Goal: Transaction & Acquisition: Purchase product/service

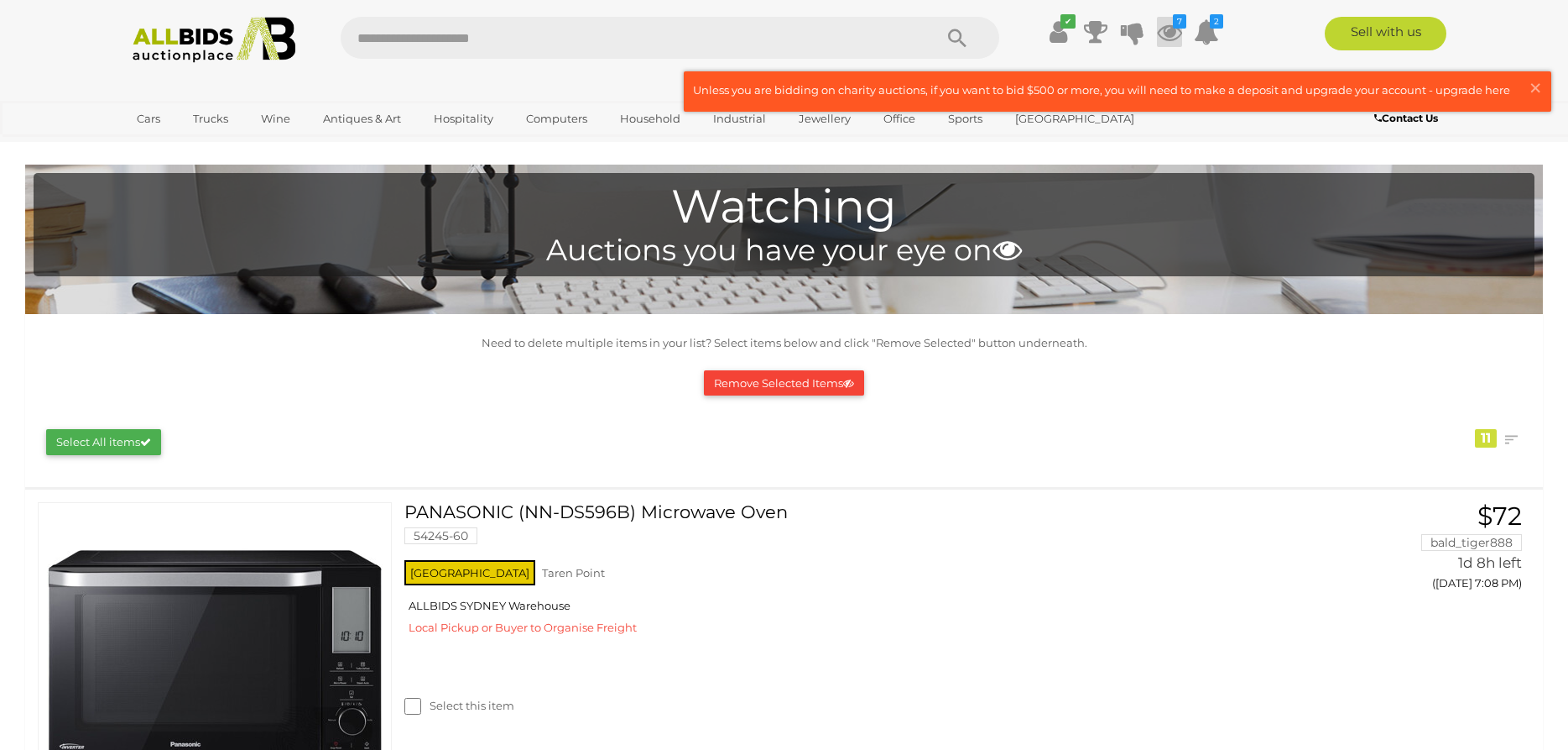
click at [1170, 31] on icon at bounding box center [1170, 32] width 25 height 30
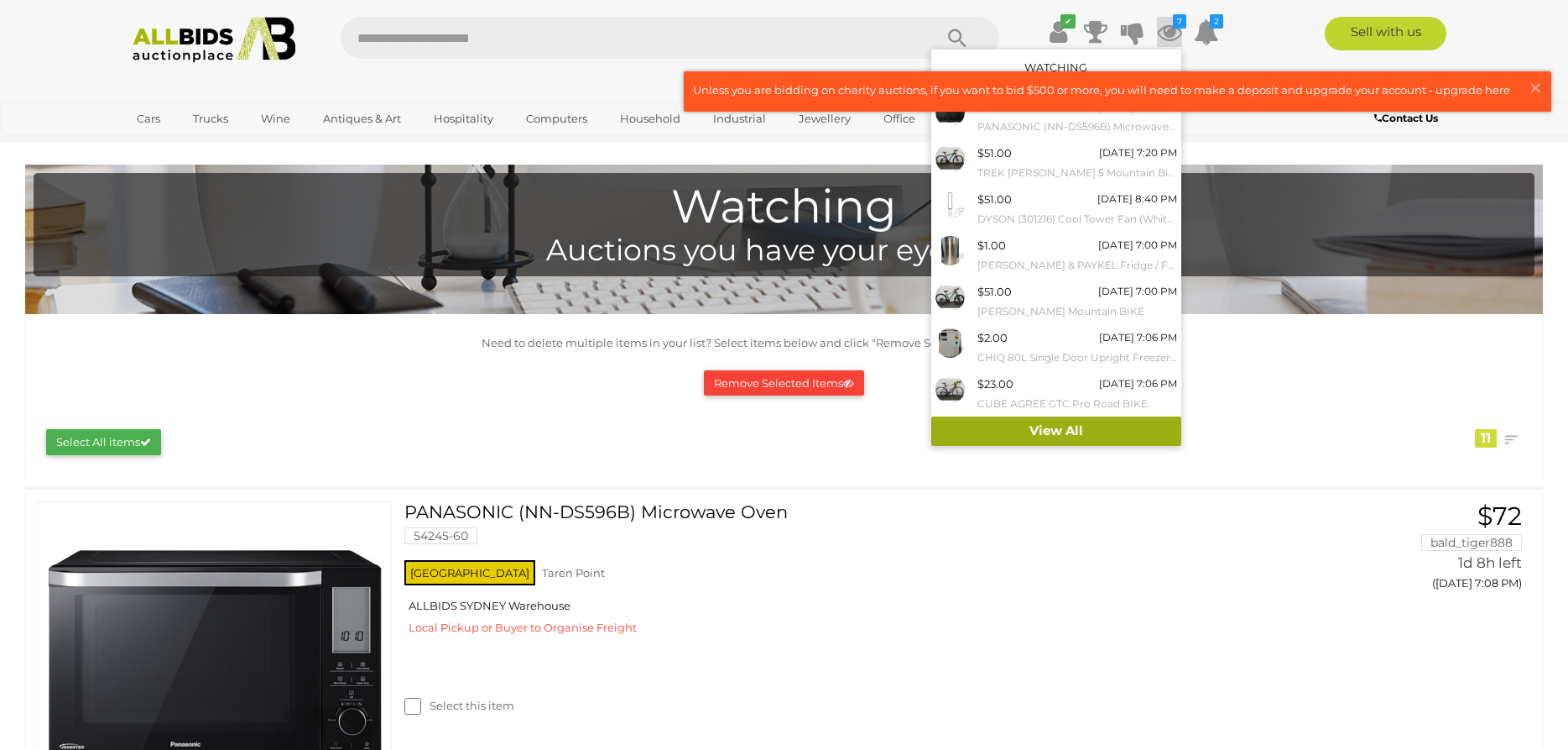
click at [1032, 428] on link "View All" at bounding box center [1056, 431] width 250 height 30
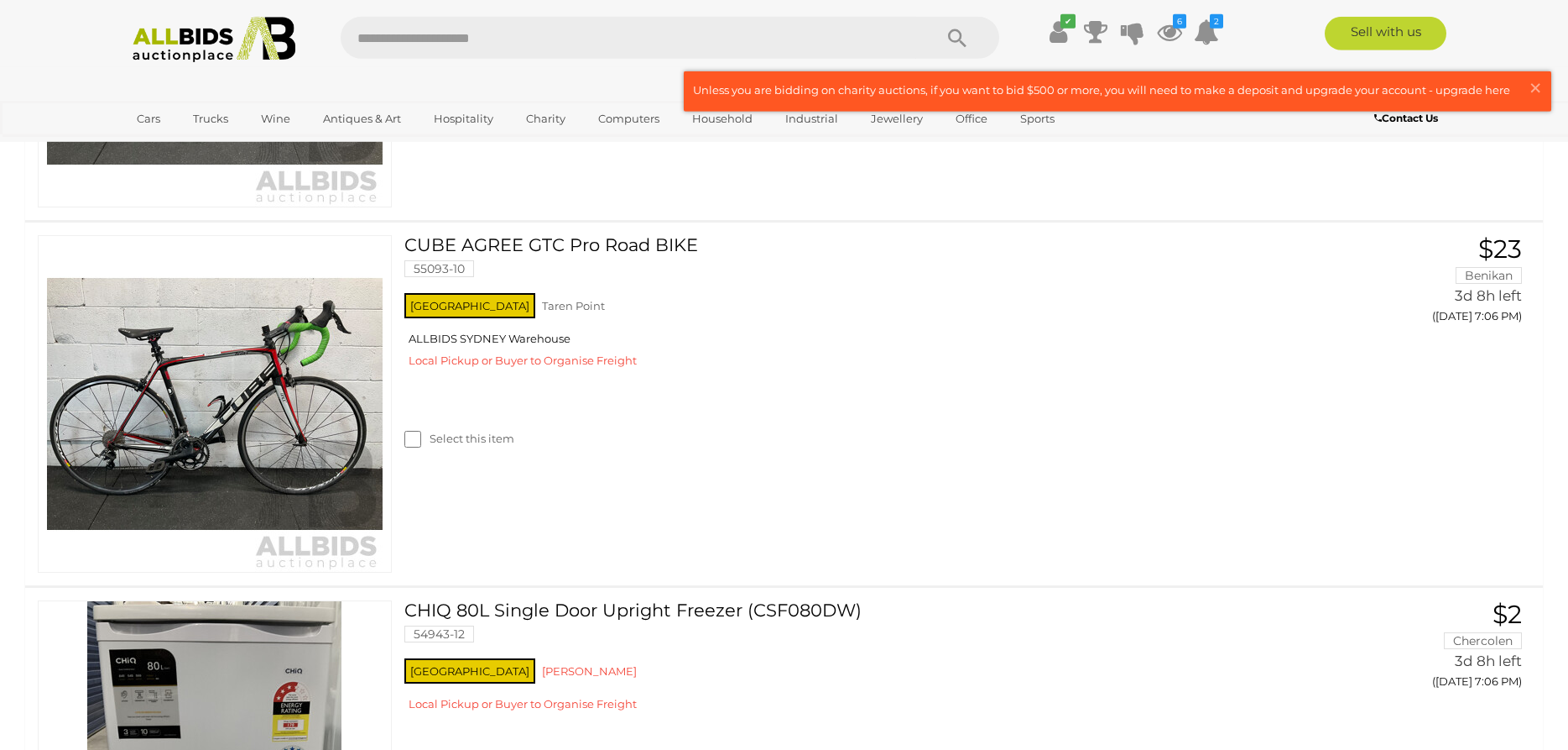
scroll to position [1728, 0]
click at [633, 239] on link "CUBE AGREE GTC Pro Road BIKE 55093-10" at bounding box center [847, 261] width 860 height 55
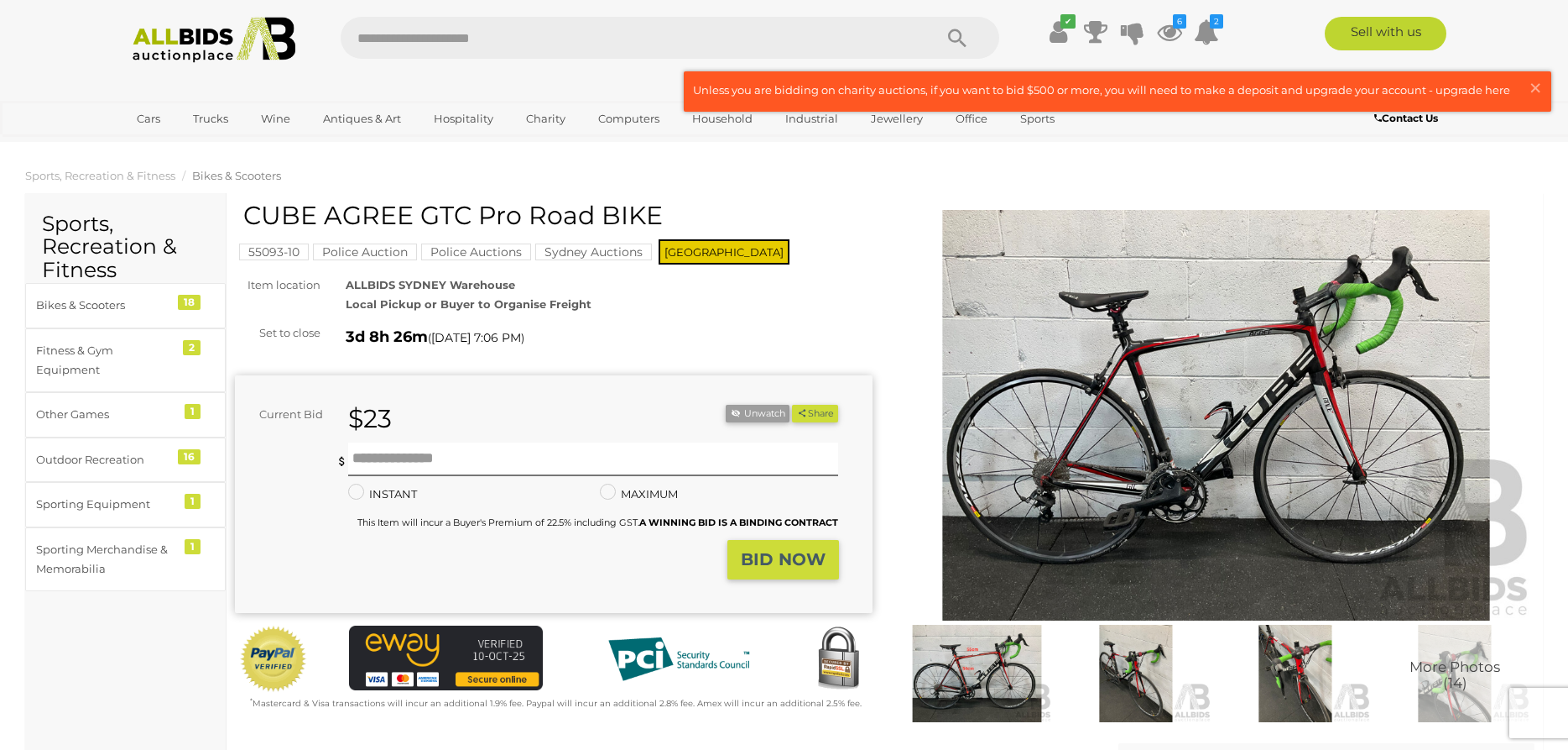
click at [1247, 429] on img at bounding box center [1216, 415] width 638 height 411
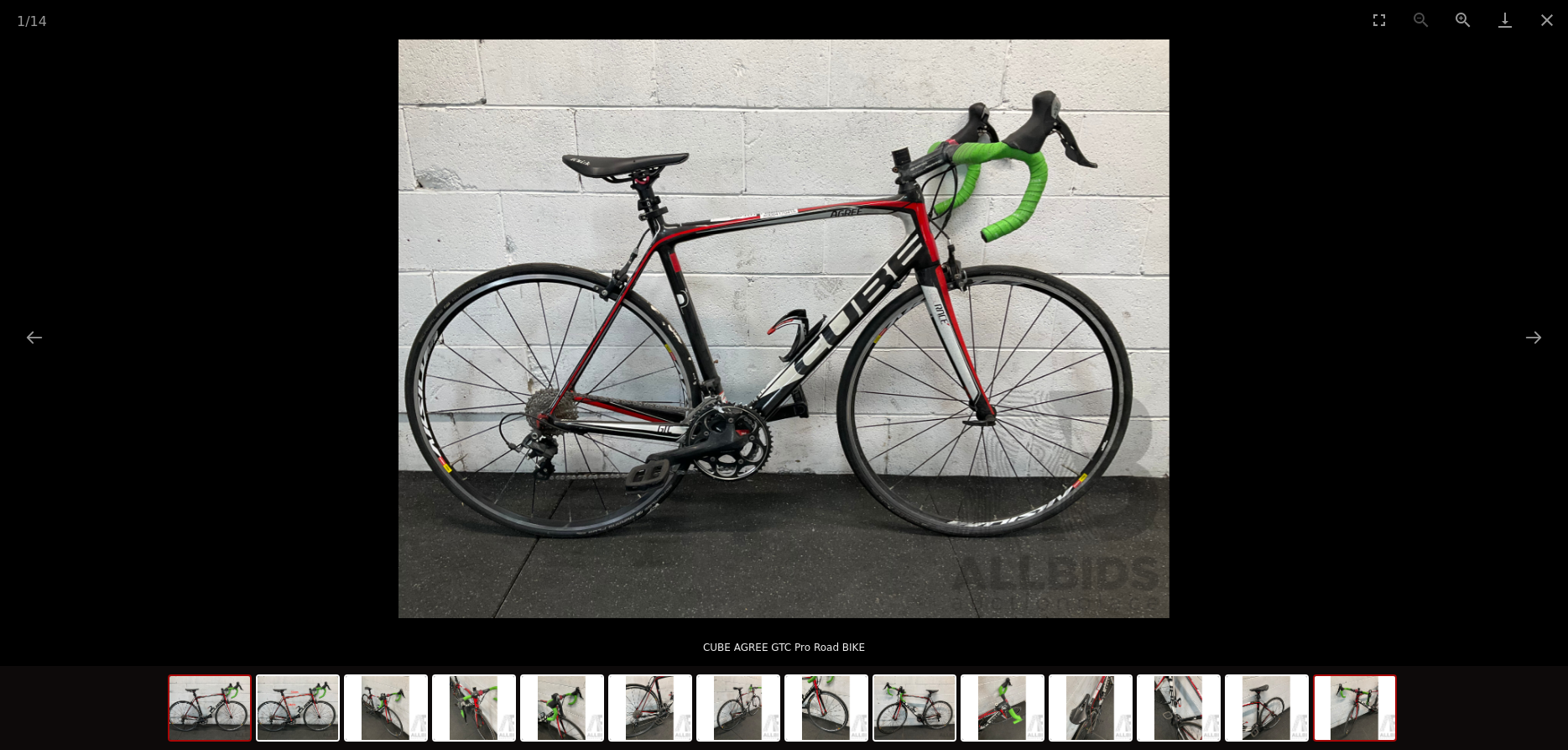
click at [1373, 720] on img at bounding box center [1355, 707] width 81 height 64
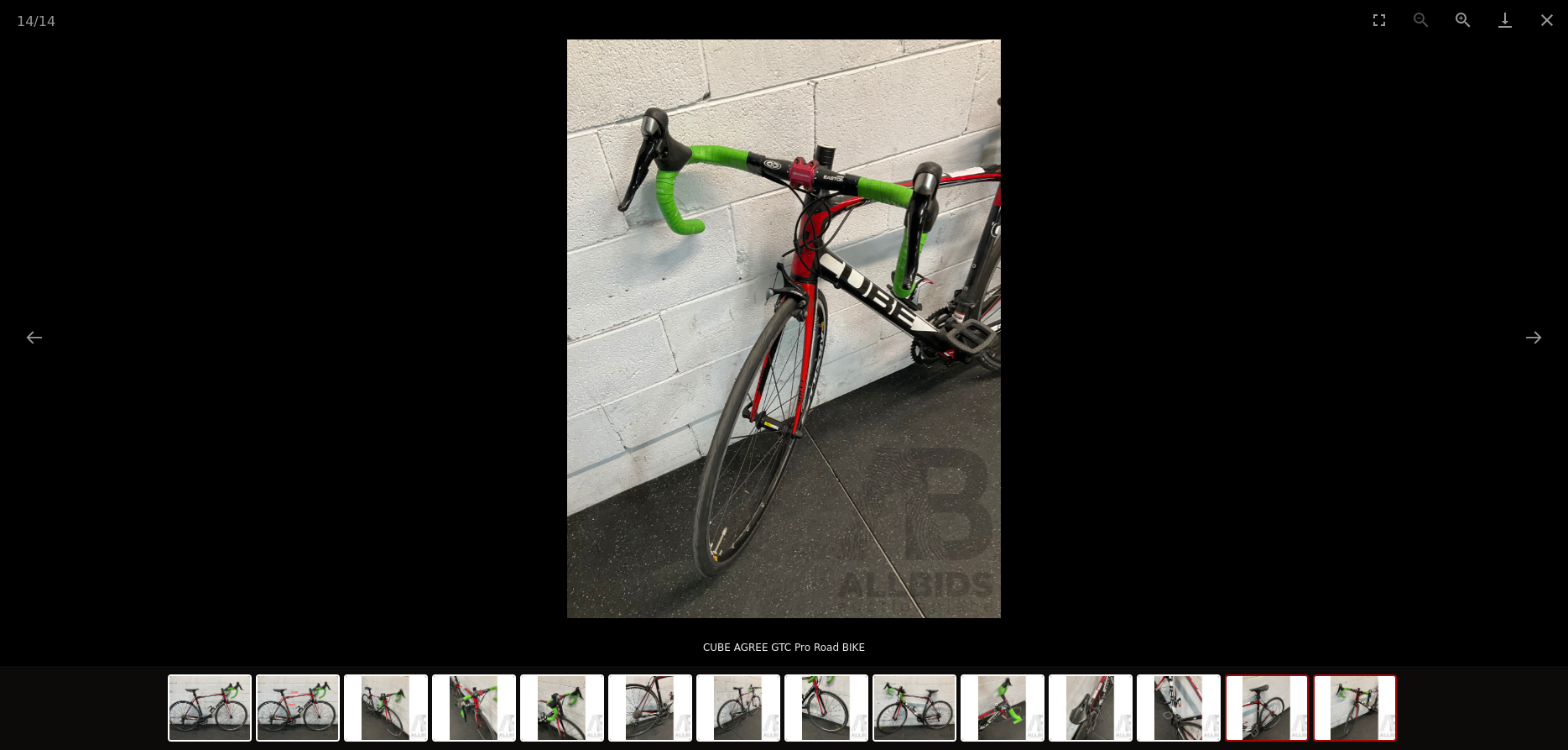
click at [1261, 708] on img at bounding box center [1267, 707] width 81 height 64
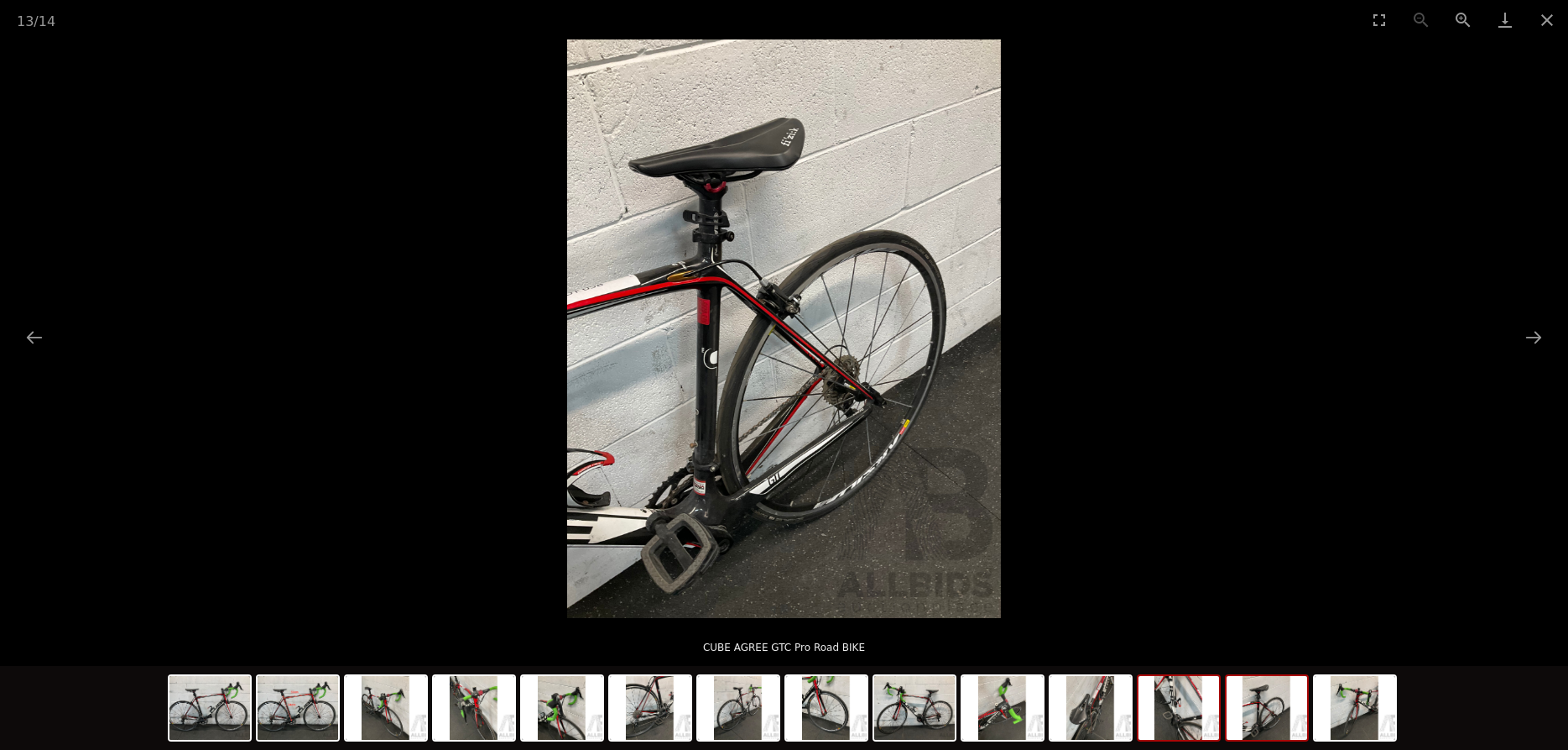
click at [1179, 718] on img at bounding box center [1178, 707] width 81 height 64
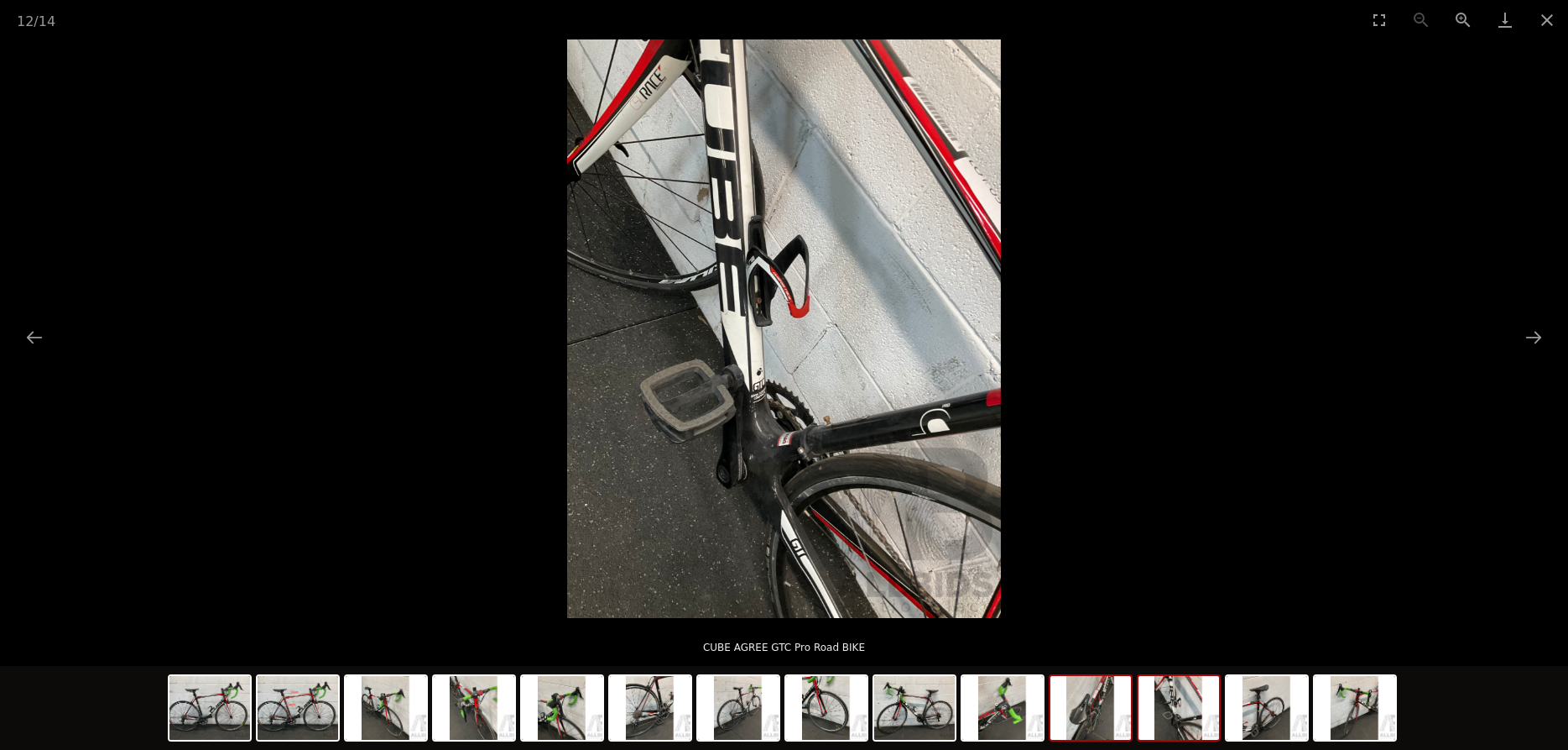
click at [1084, 711] on img at bounding box center [1091, 707] width 81 height 64
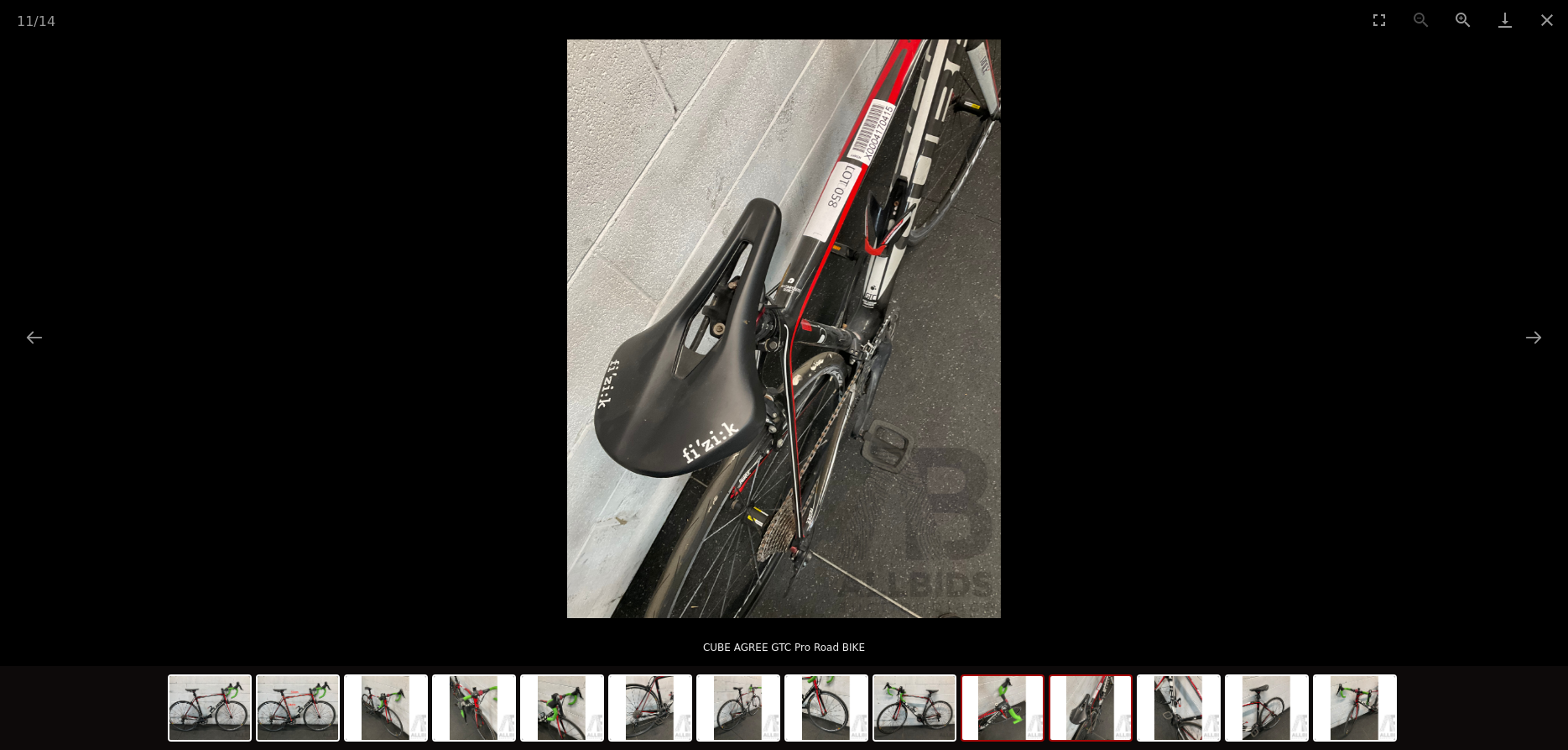
click at [996, 704] on img at bounding box center [1003, 707] width 81 height 64
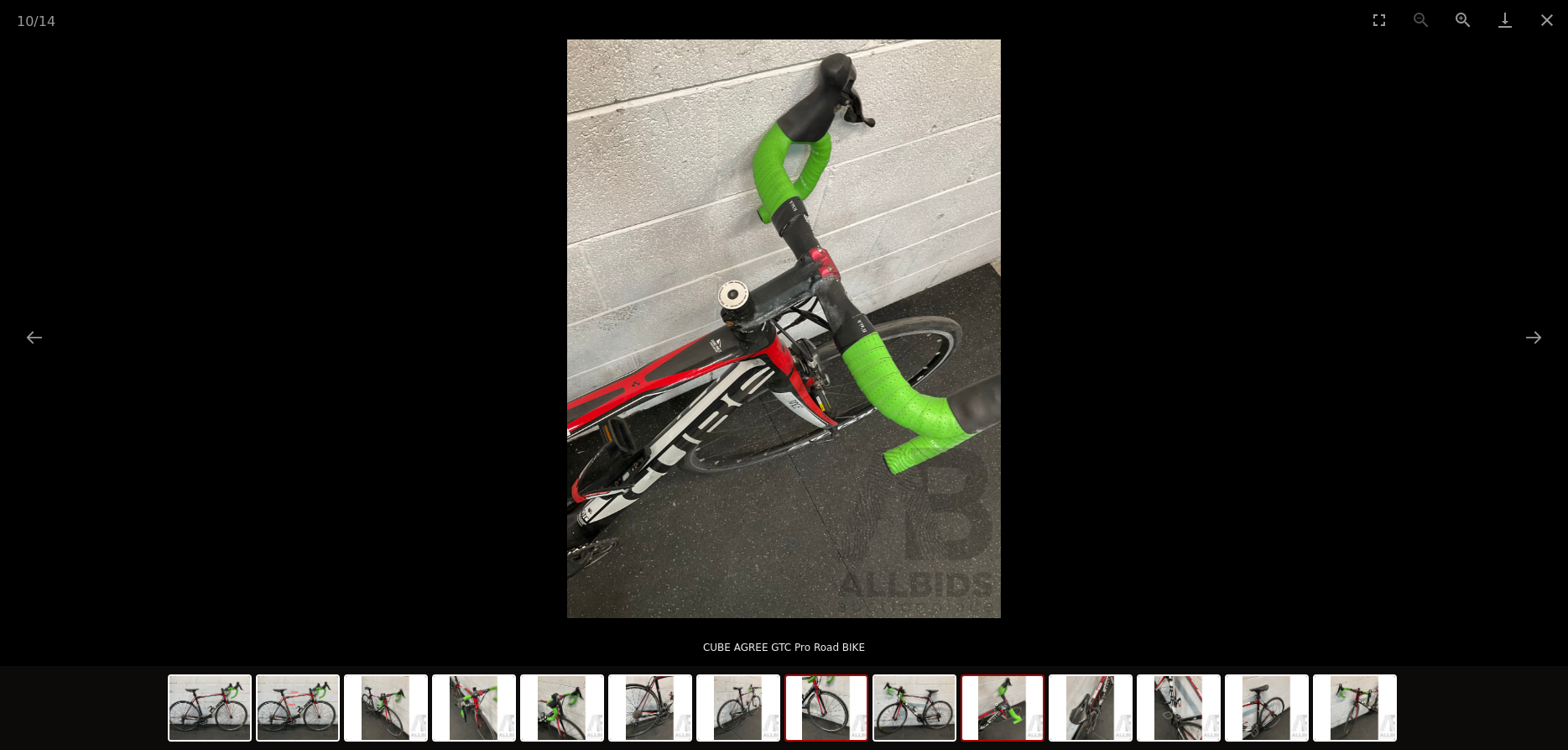
click at [829, 721] on img at bounding box center [827, 707] width 81 height 64
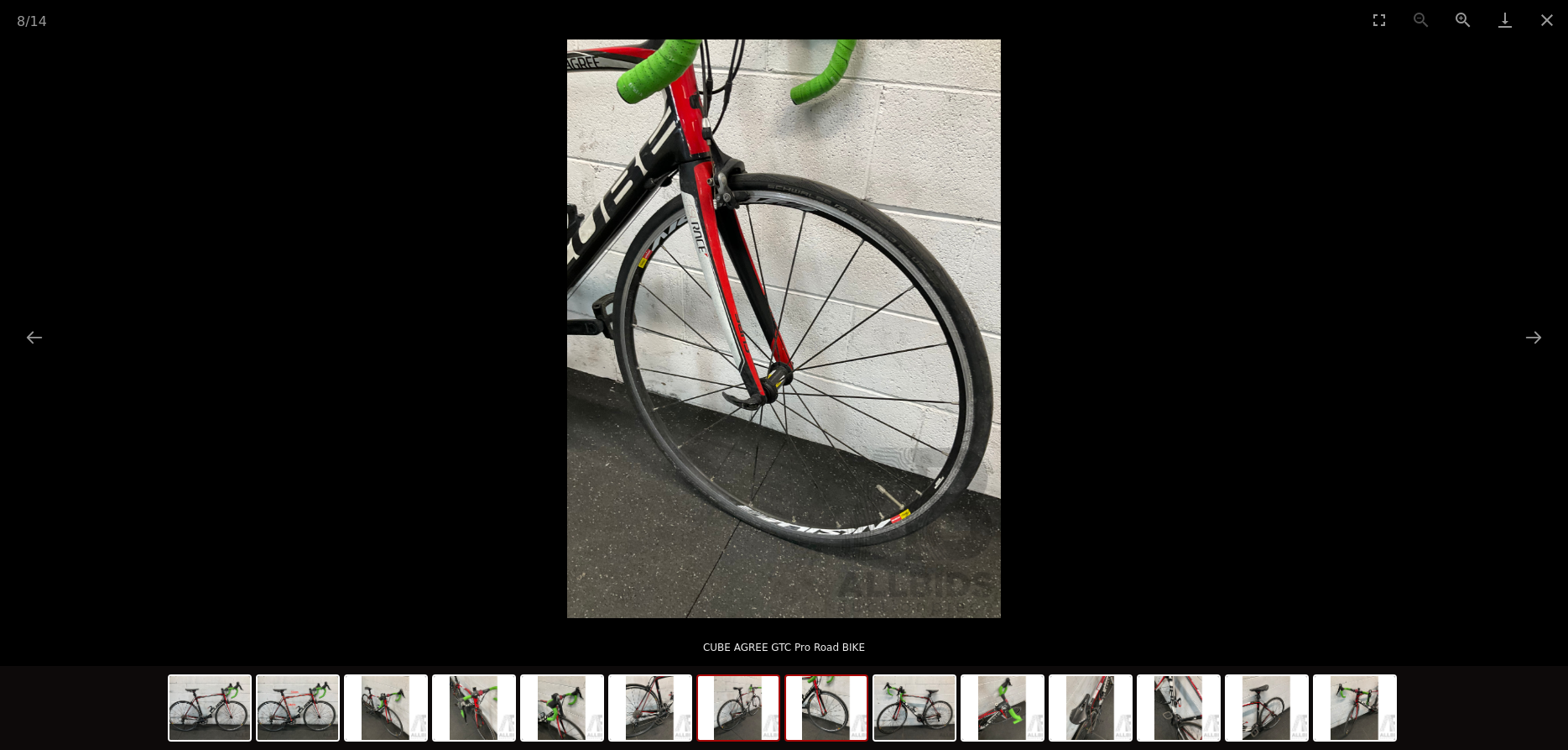
click at [750, 693] on img at bounding box center [738, 707] width 81 height 64
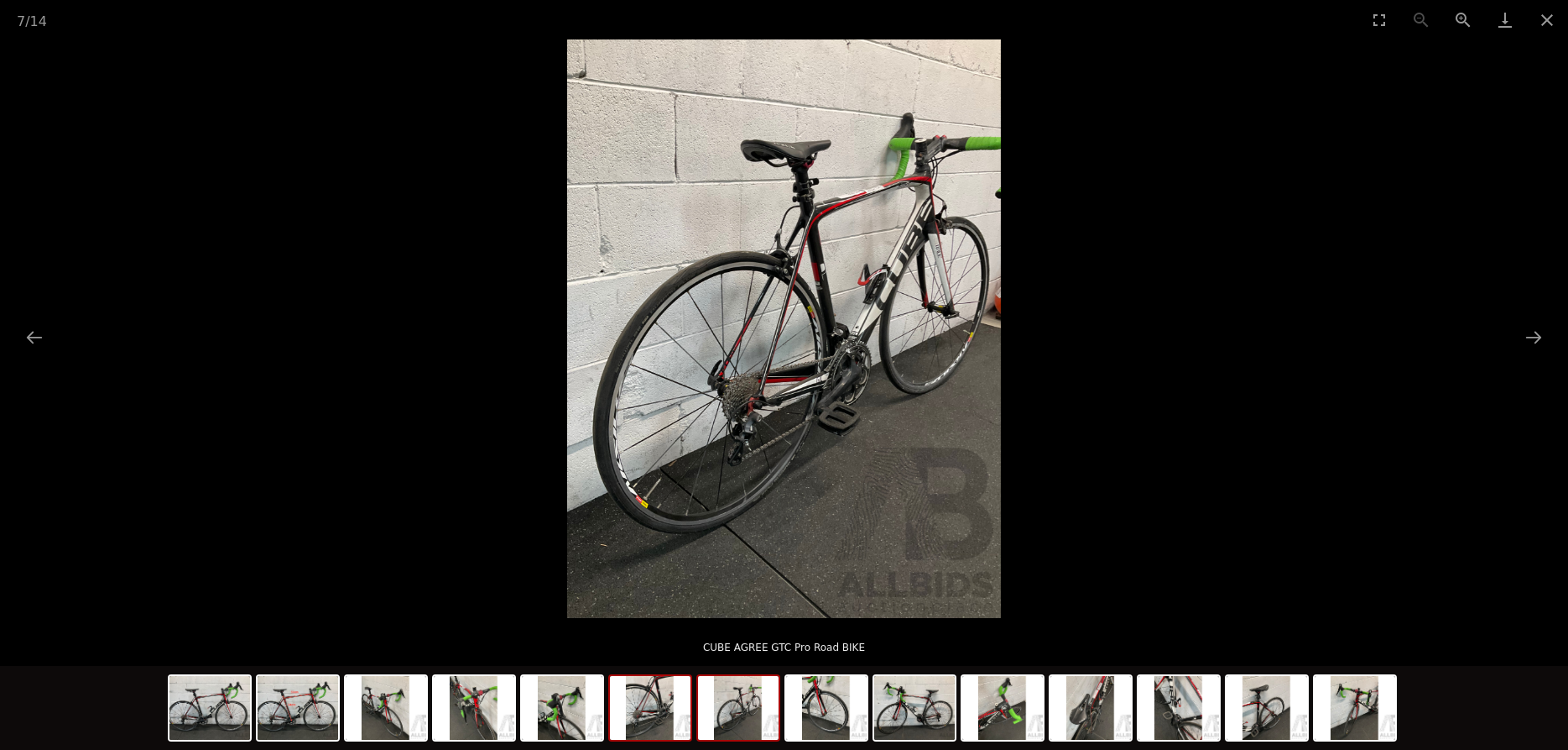
click at [679, 720] on img at bounding box center [650, 707] width 81 height 64
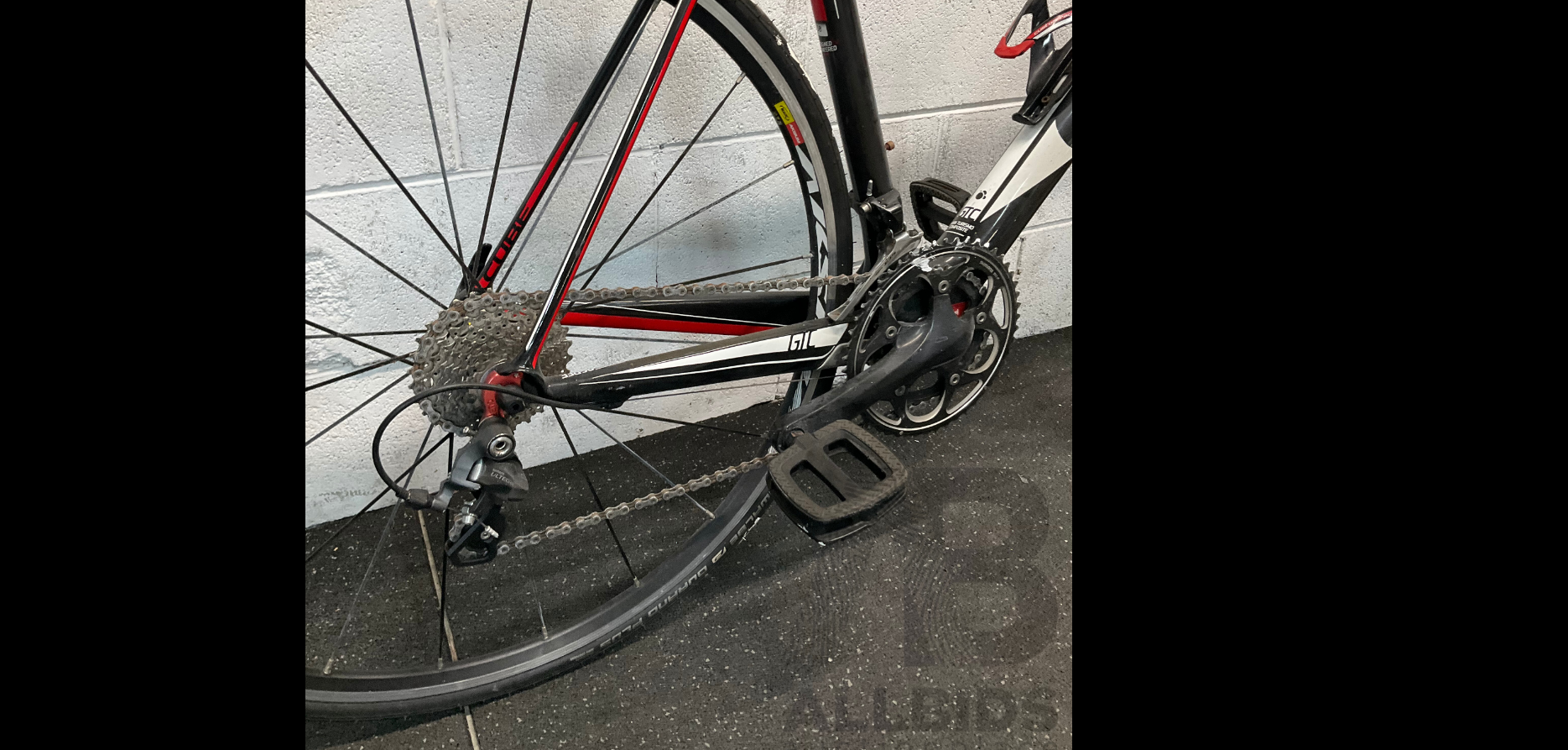
scroll to position [1, 0]
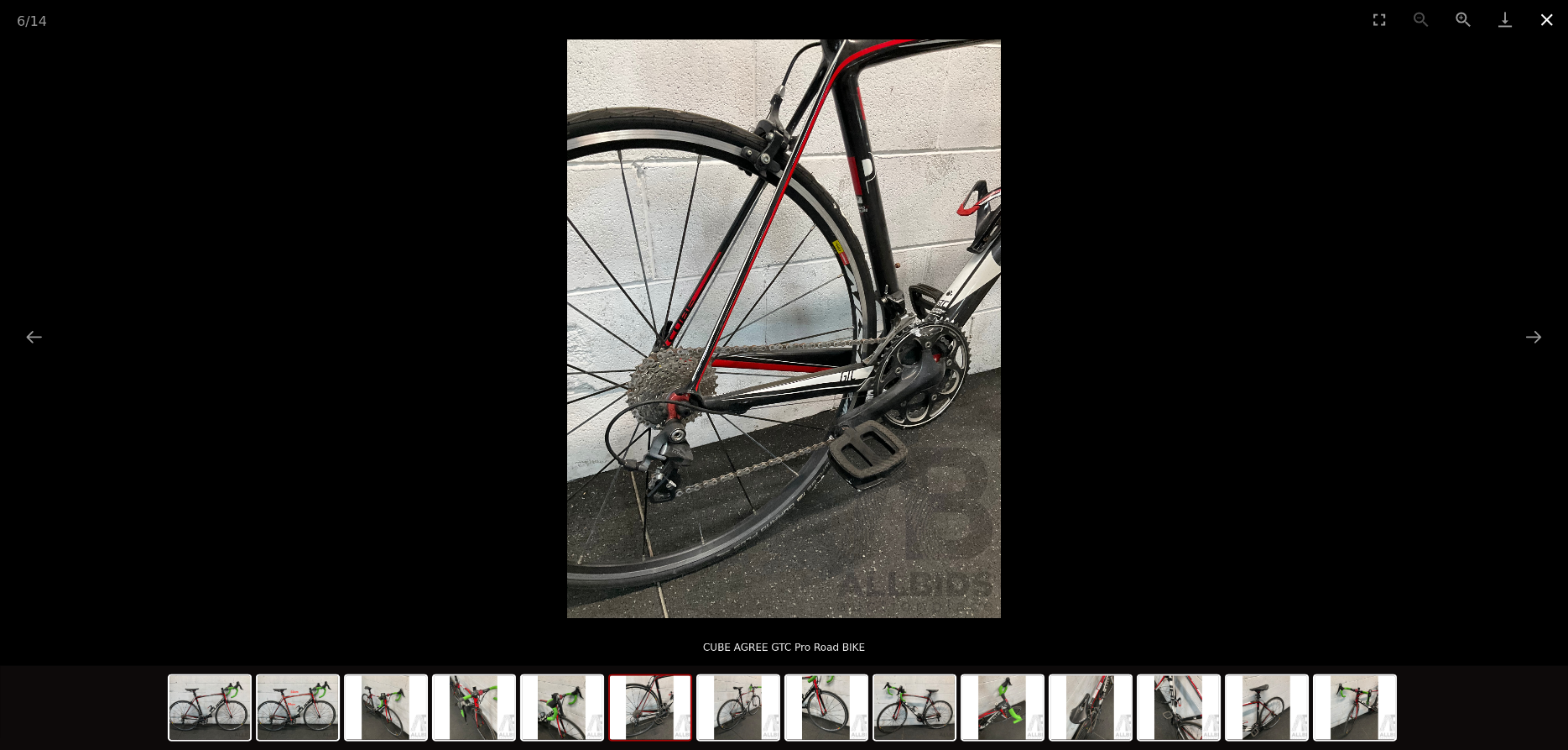
click at [1551, 14] on button "Close gallery" at bounding box center [1547, 20] width 42 height 39
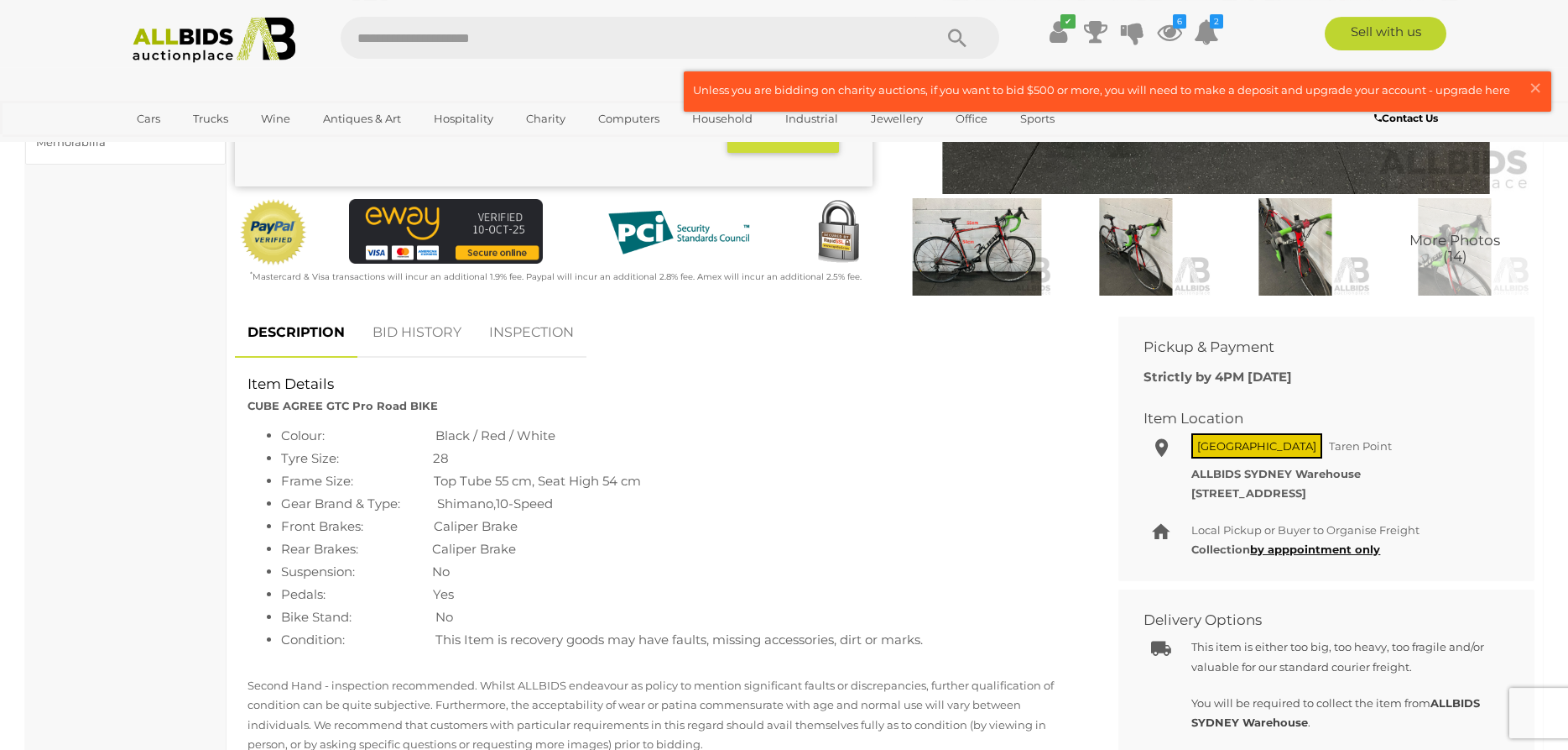
scroll to position [427, 0]
